Goal: Task Accomplishment & Management: Manage account settings

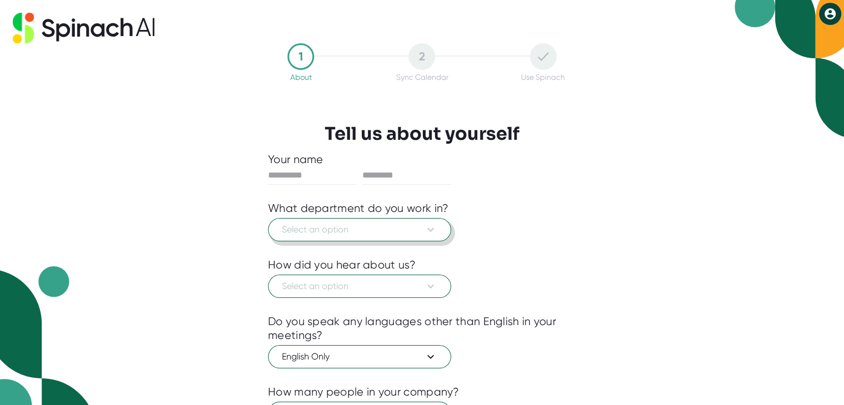
click at [379, 231] on span "Select an option" at bounding box center [359, 229] width 155 height 13
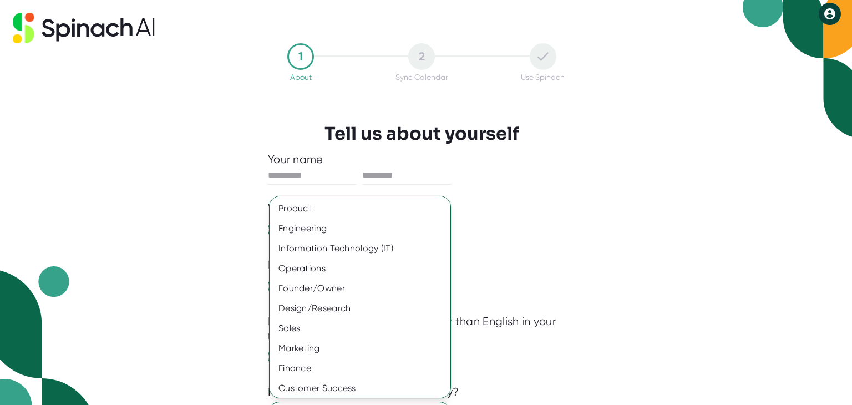
click at [311, 176] on div at bounding box center [426, 202] width 852 height 405
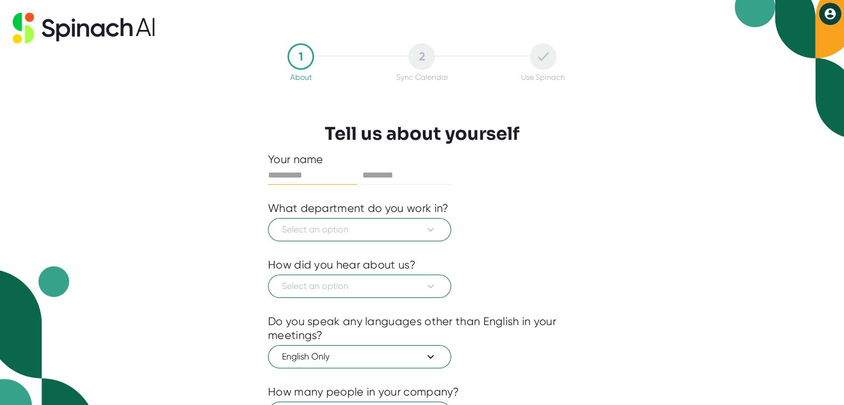
click at [293, 172] on input "text" at bounding box center [312, 175] width 89 height 18
type input "******"
type input "****"
click at [309, 232] on span "Select an option" at bounding box center [359, 229] width 155 height 13
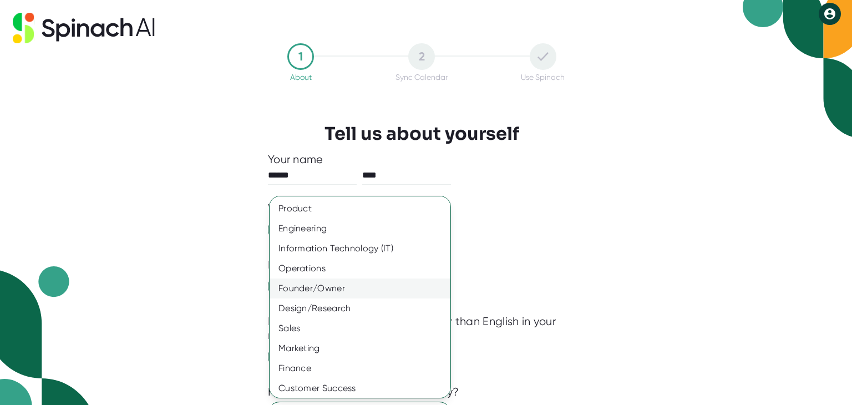
click at [320, 291] on div "Founder/Owner" at bounding box center [364, 288] width 189 height 20
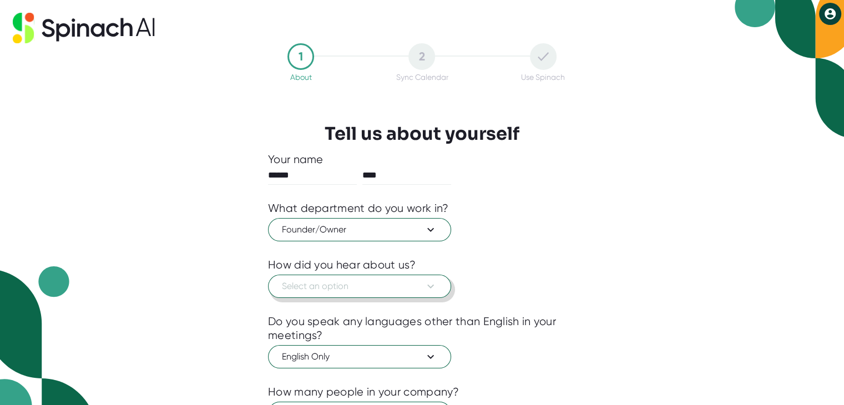
click at [328, 293] on button "Select an option" at bounding box center [359, 286] width 183 height 23
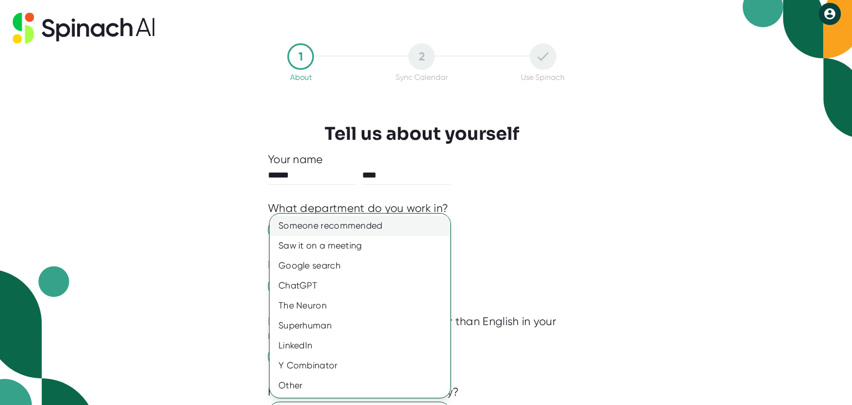
click at [342, 228] on div "Someone recommended" at bounding box center [360, 226] width 181 height 20
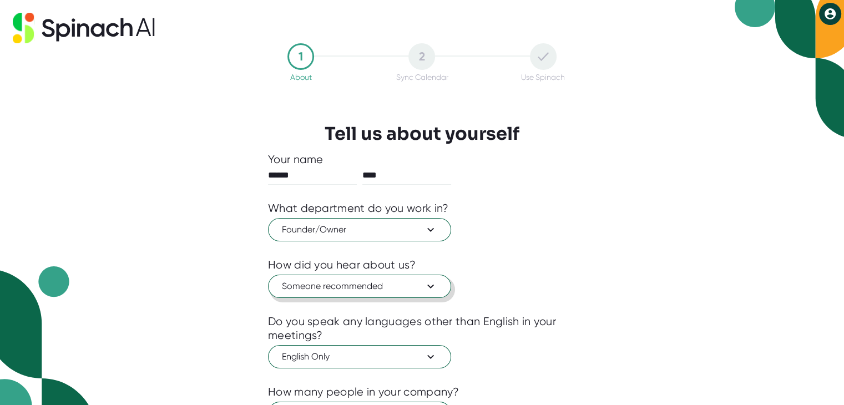
scroll to position [96, 0]
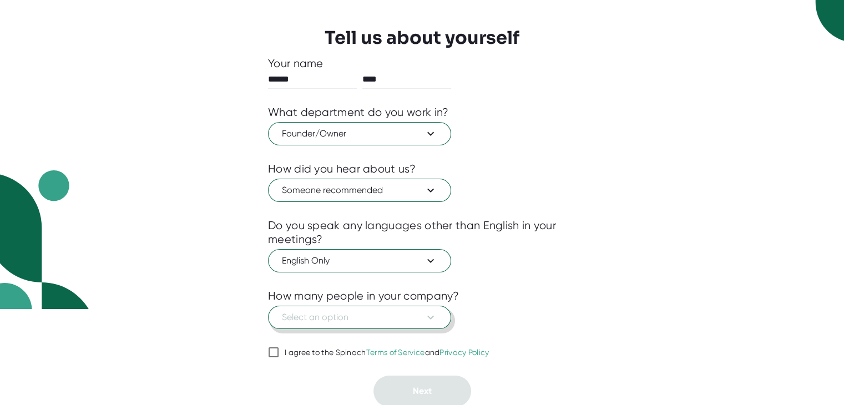
click at [355, 316] on span "Select an option" at bounding box center [359, 317] width 155 height 13
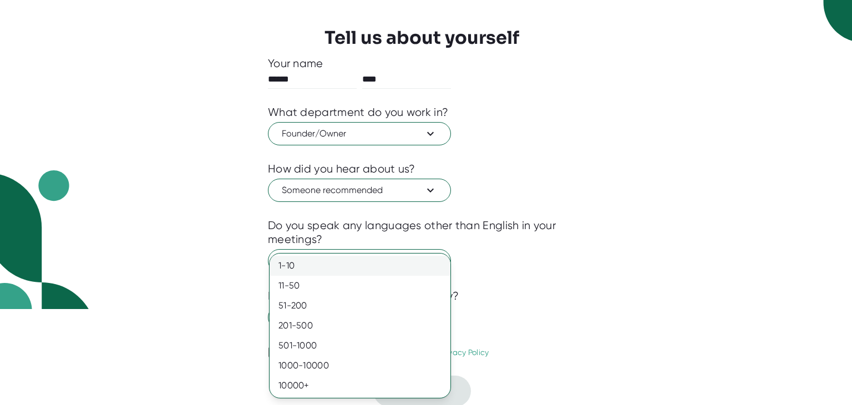
click at [313, 267] on div "1-10" at bounding box center [360, 266] width 181 height 20
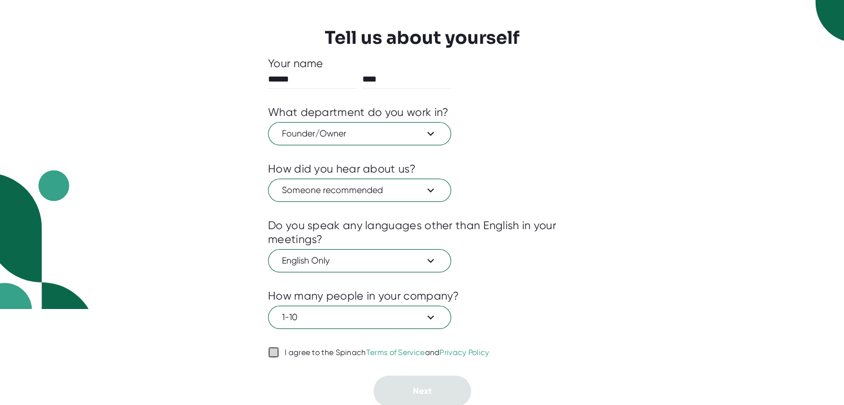
click at [272, 351] on input "I agree to the Spinach Terms of Service and Privacy Policy" at bounding box center [273, 352] width 11 height 13
checkbox input "true"
click at [452, 400] on button "Next" at bounding box center [422, 390] width 98 height 31
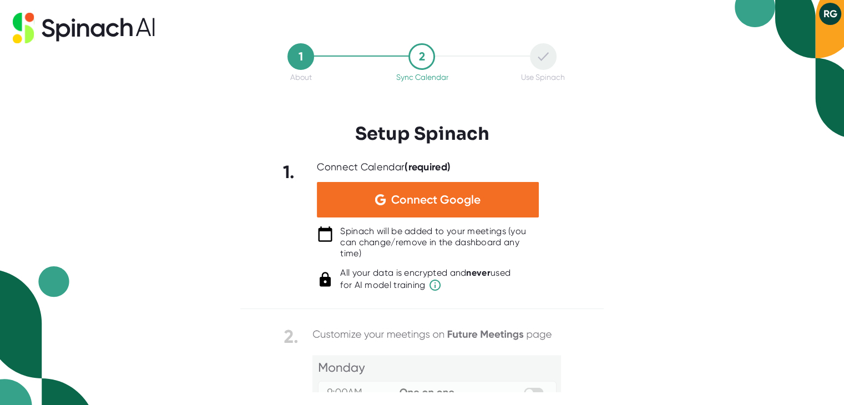
click at [413, 301] on div at bounding box center [421, 300] width 363 height 17
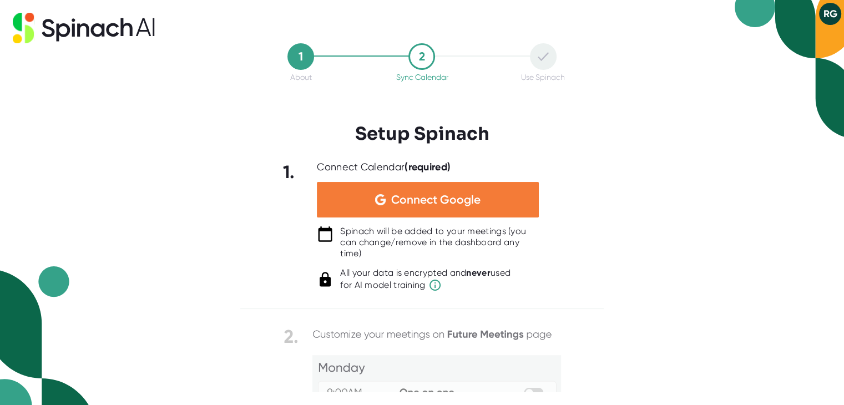
click at [436, 197] on span "Connect Google" at bounding box center [435, 199] width 89 height 11
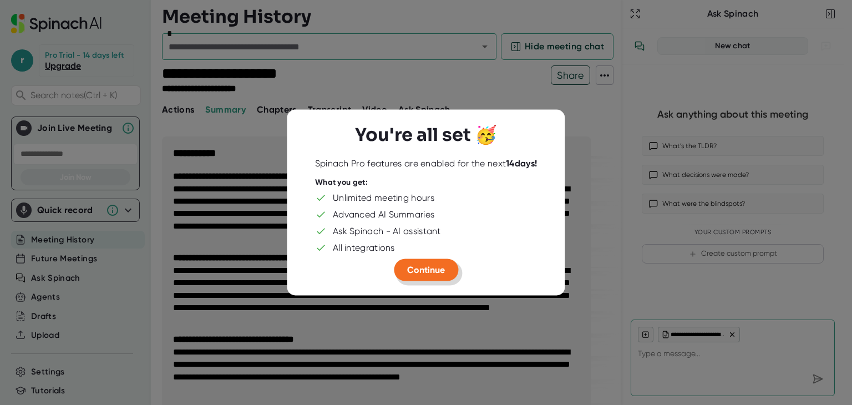
click at [434, 267] on span "Continue" at bounding box center [426, 270] width 38 height 11
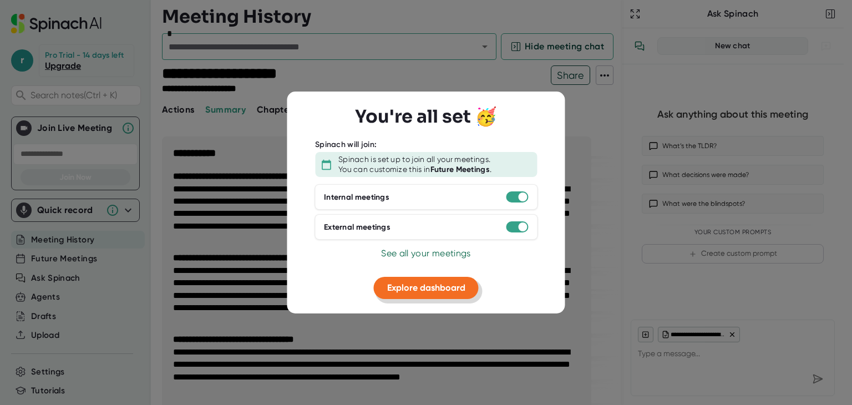
click at [450, 287] on span "Explore dashboard" at bounding box center [426, 287] width 78 height 11
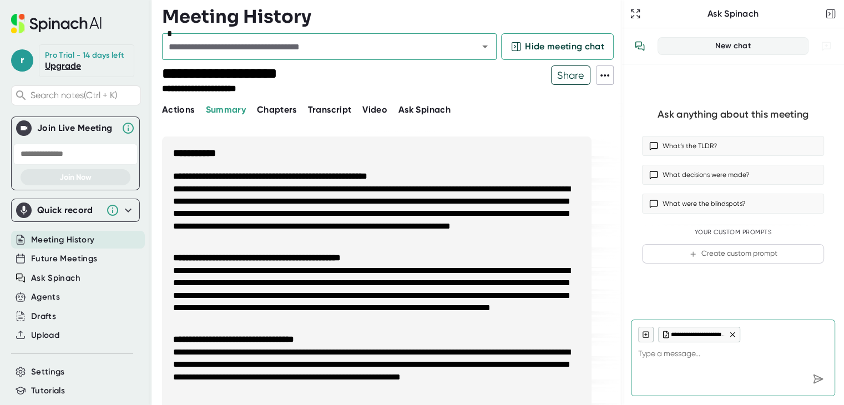
click at [609, 76] on icon at bounding box center [604, 75] width 13 height 13
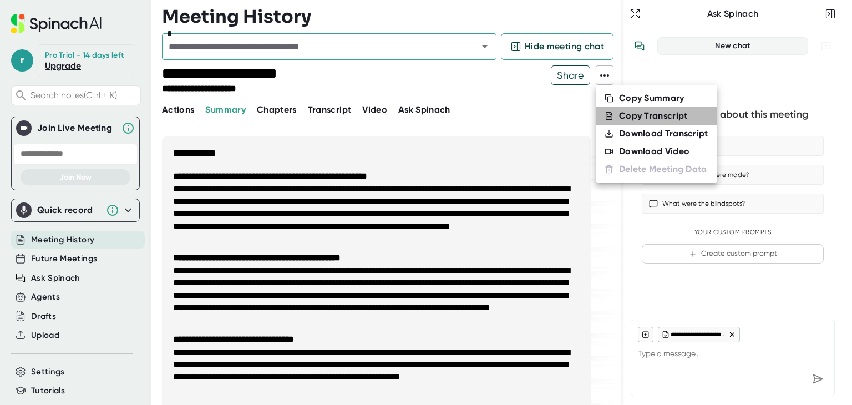
click at [638, 111] on div "Copy Transcript" at bounding box center [653, 115] width 69 height 11
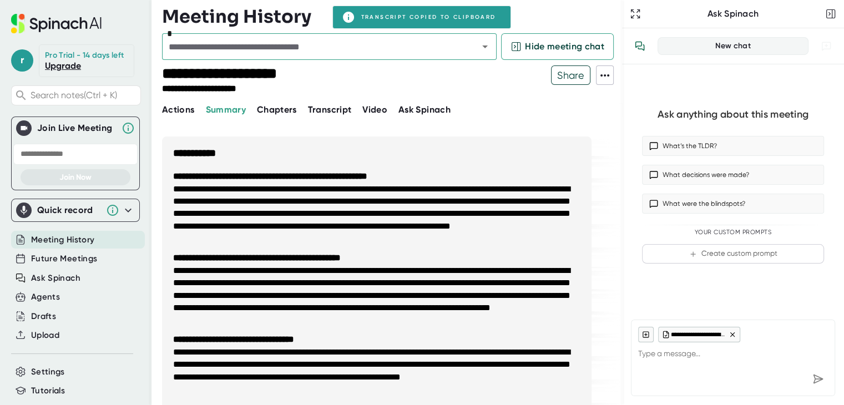
click at [605, 76] on icon at bounding box center [604, 75] width 13 height 13
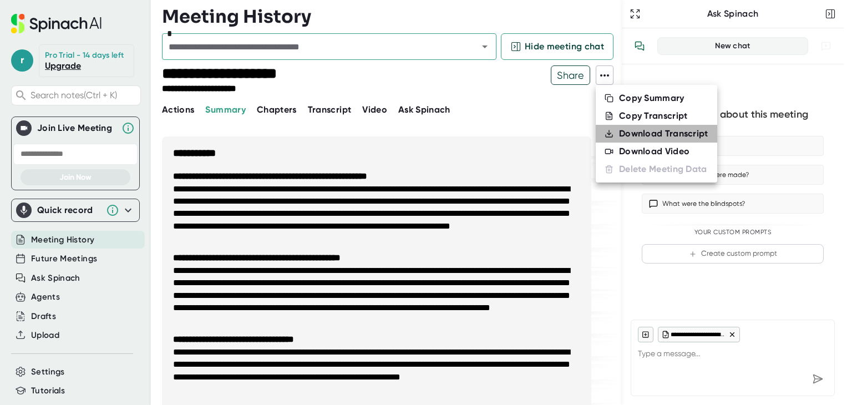
click at [641, 131] on div "Download Transcript" at bounding box center [663, 133] width 89 height 11
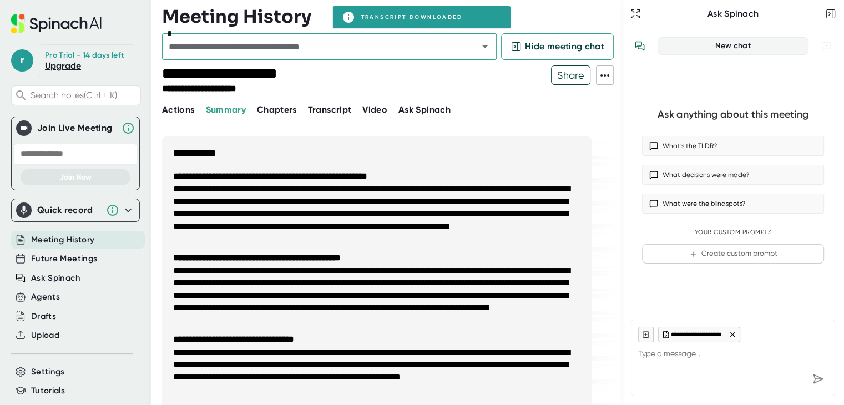
click at [608, 75] on icon at bounding box center [604, 75] width 9 height 2
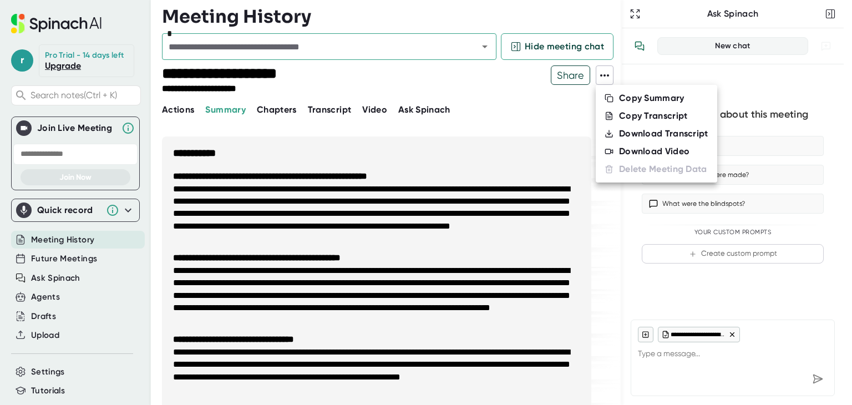
click at [641, 100] on div "Copy Summary" at bounding box center [651, 98] width 65 height 11
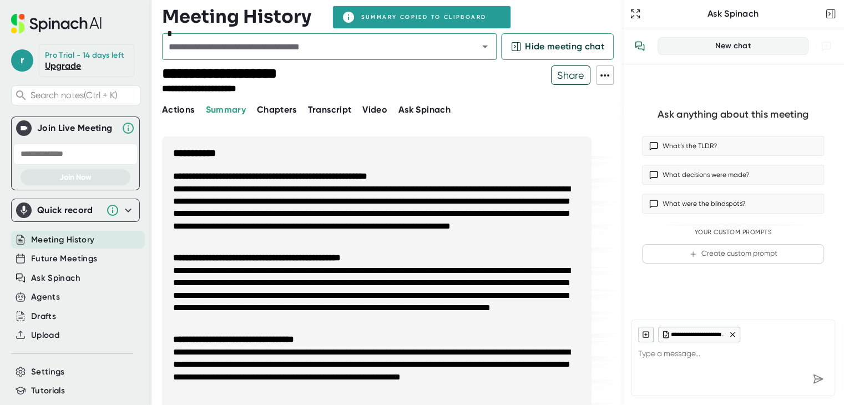
type textarea "x"
